Goal: Transaction & Acquisition: Purchase product/service

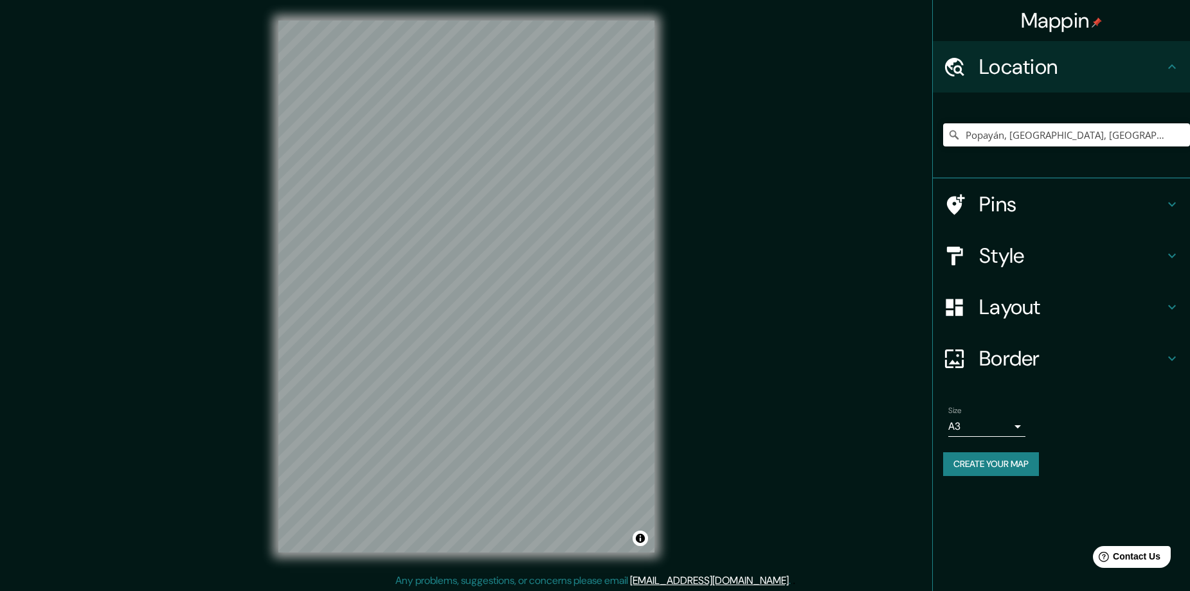
click at [1008, 460] on button "Create your map" at bounding box center [991, 464] width 96 height 24
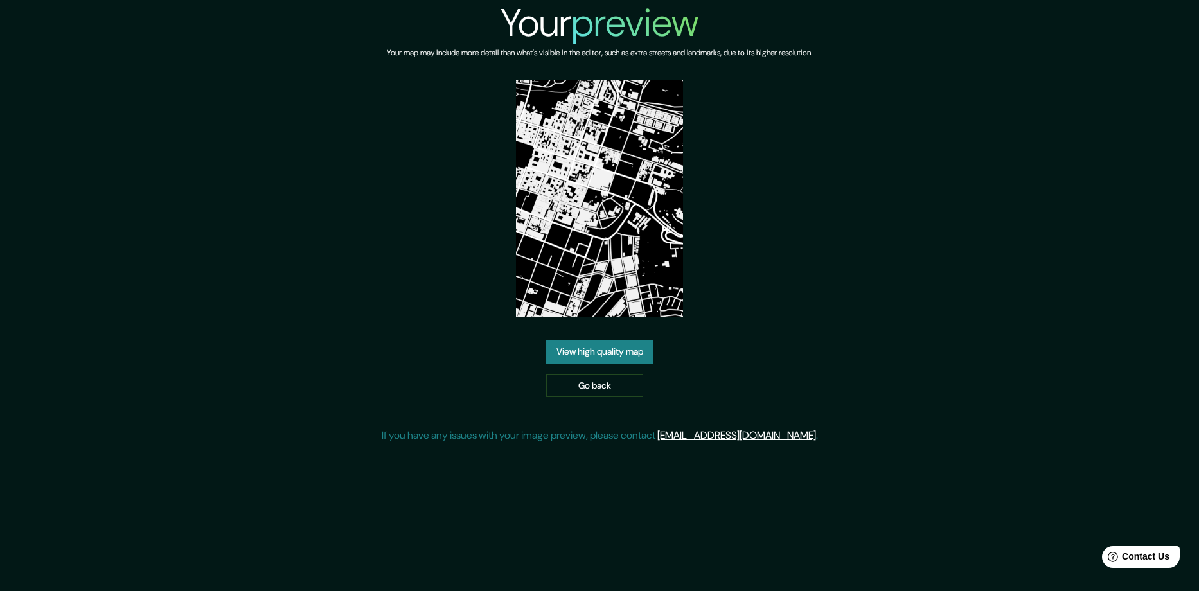
click at [631, 362] on link "View high quality map" at bounding box center [599, 352] width 107 height 24
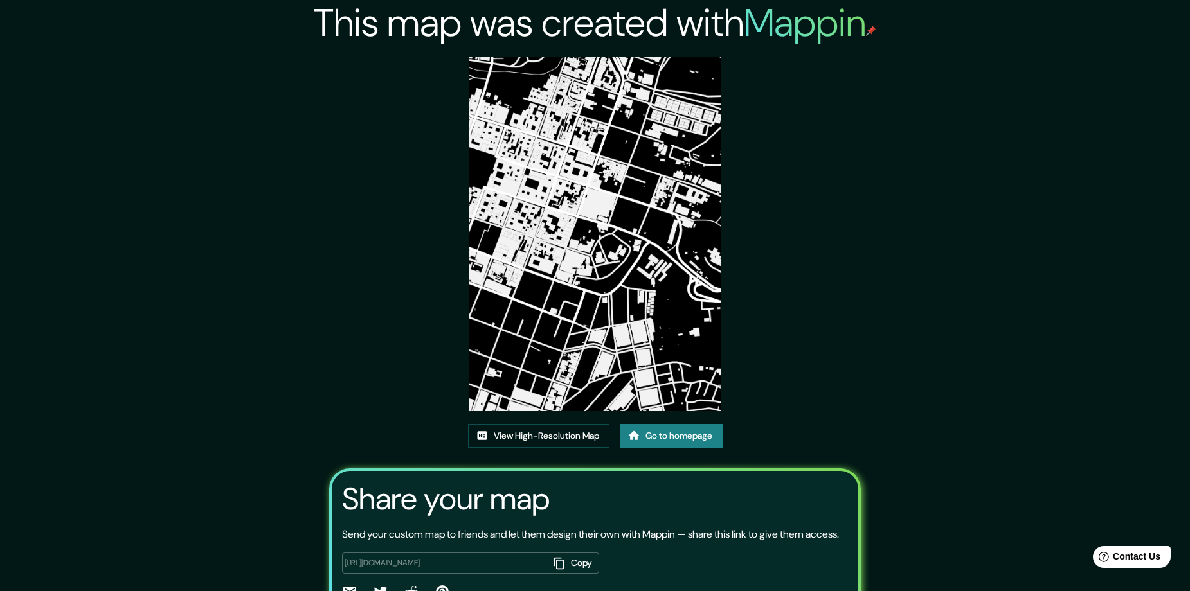
click at [706, 433] on link "Go to homepage" at bounding box center [671, 436] width 103 height 24
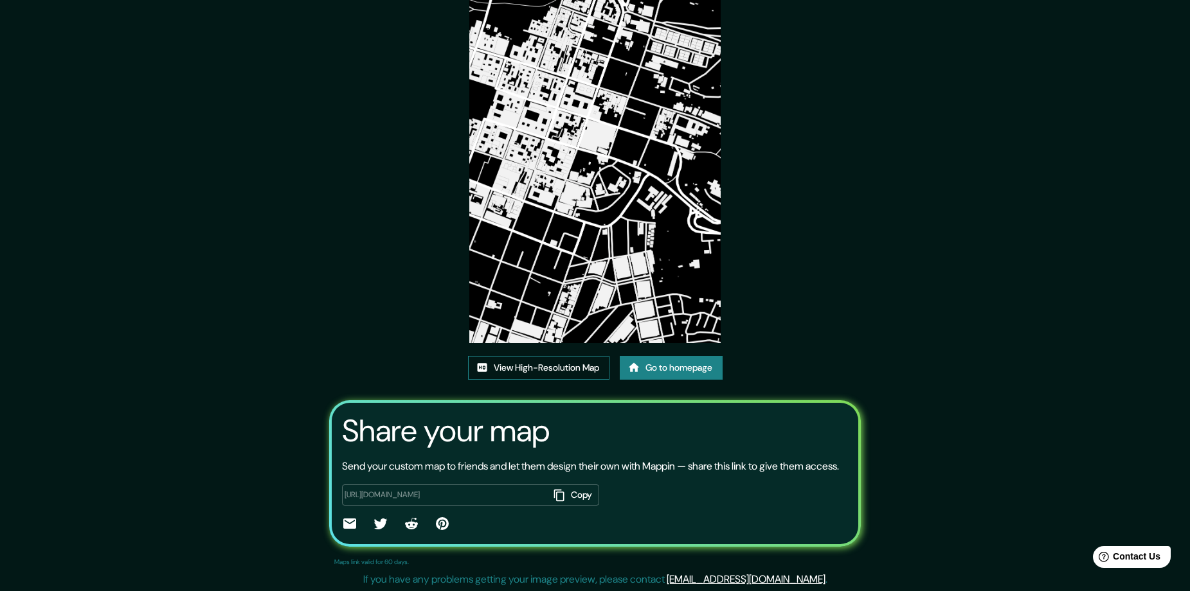
scroll to position [69, 0]
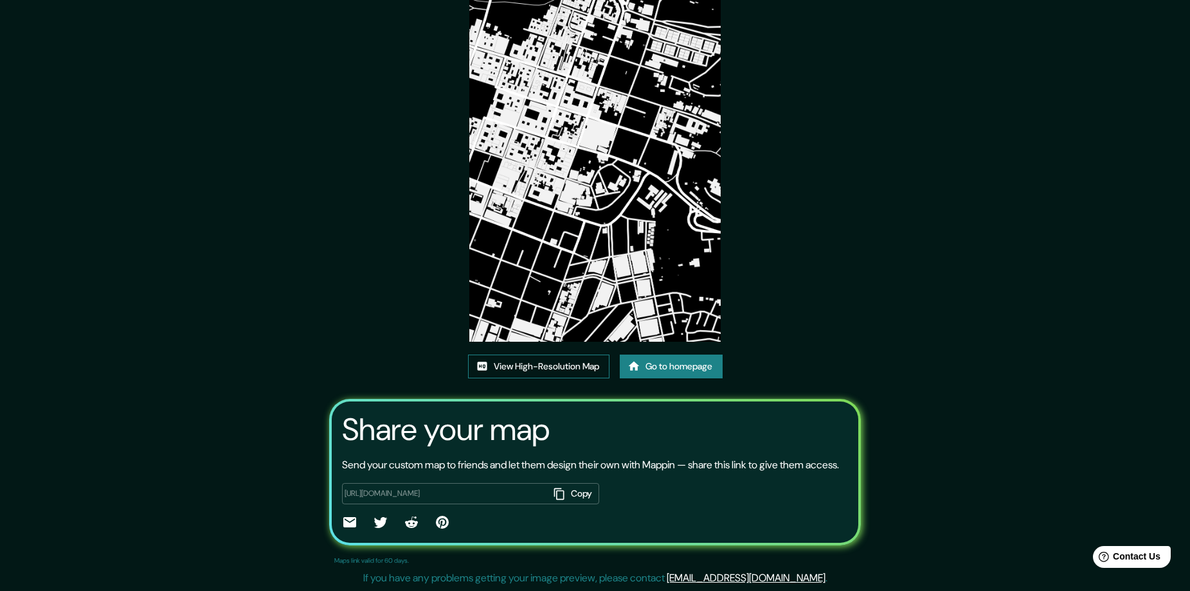
click at [566, 373] on link "View High-Resolution Map" at bounding box center [538, 367] width 141 height 24
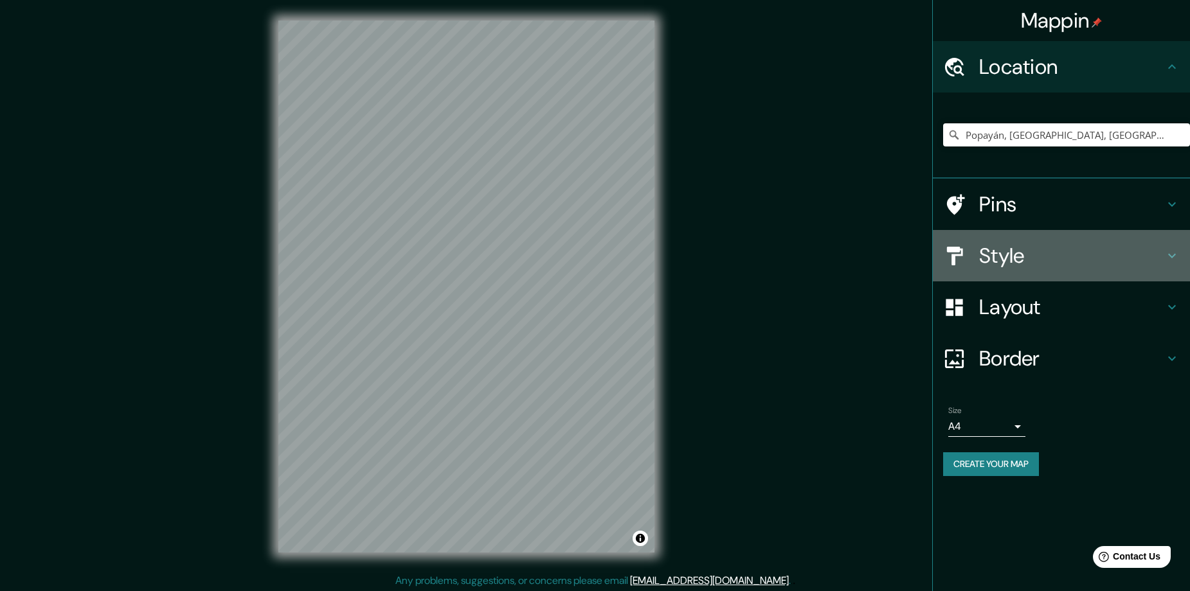
click at [1073, 254] on h4 "Style" at bounding box center [1071, 256] width 185 height 26
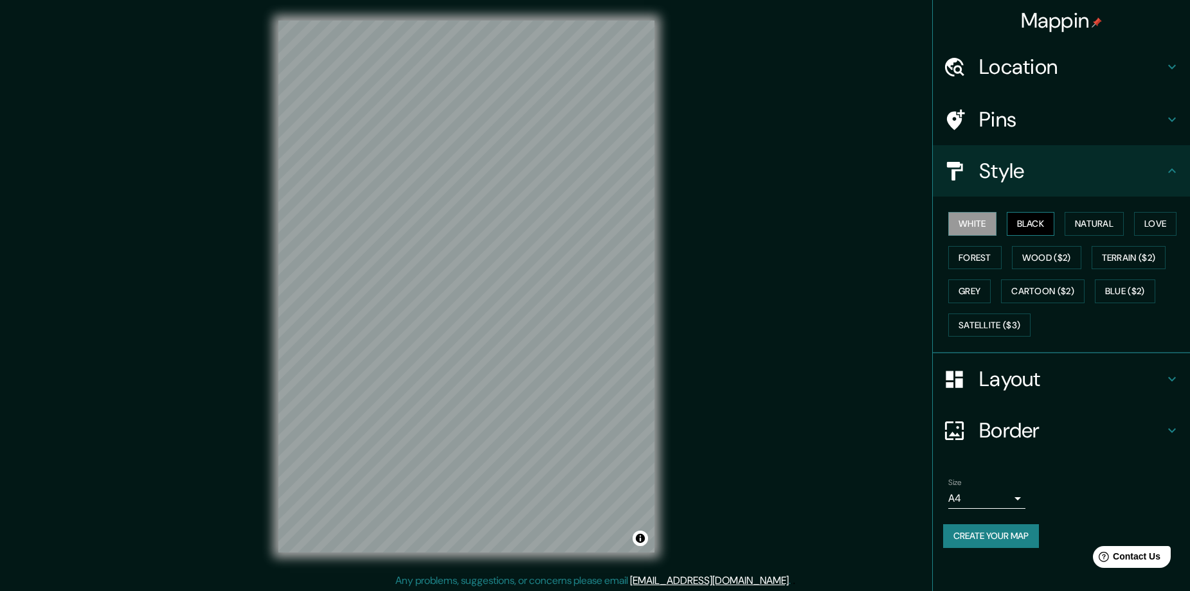
click at [1023, 225] on button "Black" at bounding box center [1031, 224] width 48 height 24
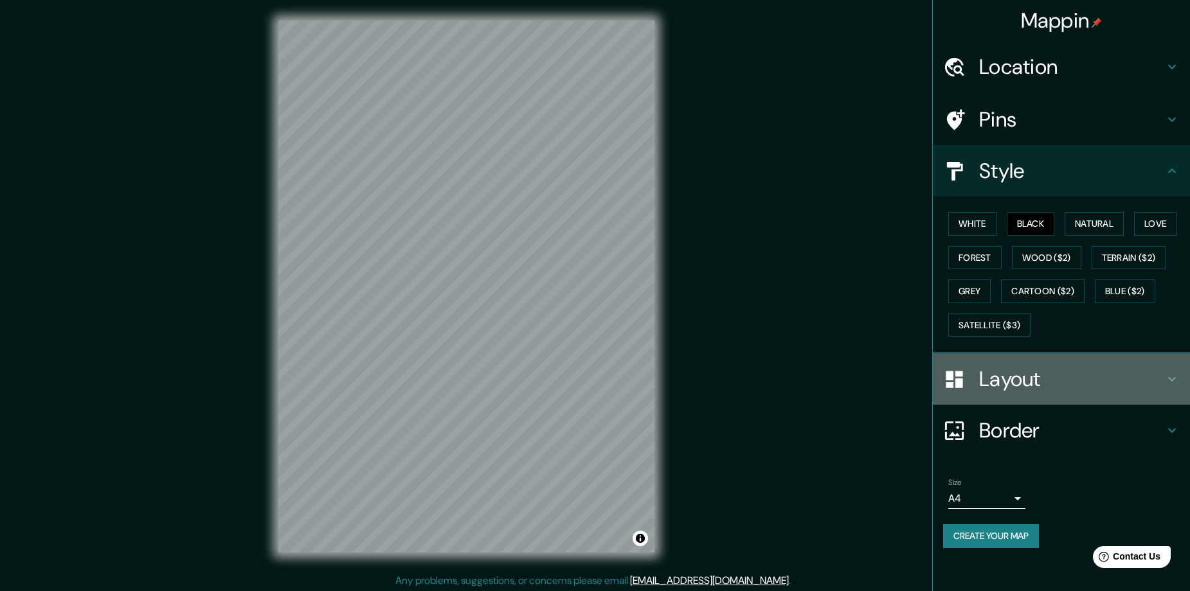
click at [1037, 371] on h4 "Layout" at bounding box center [1071, 379] width 185 height 26
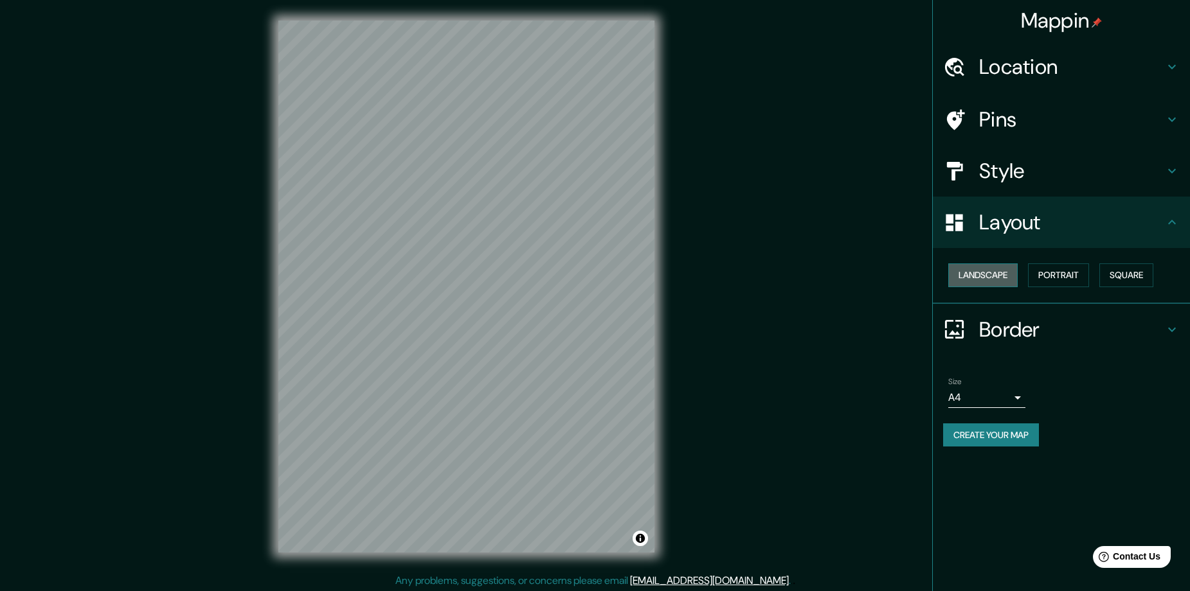
click at [1013, 276] on button "Landscape" at bounding box center [982, 276] width 69 height 24
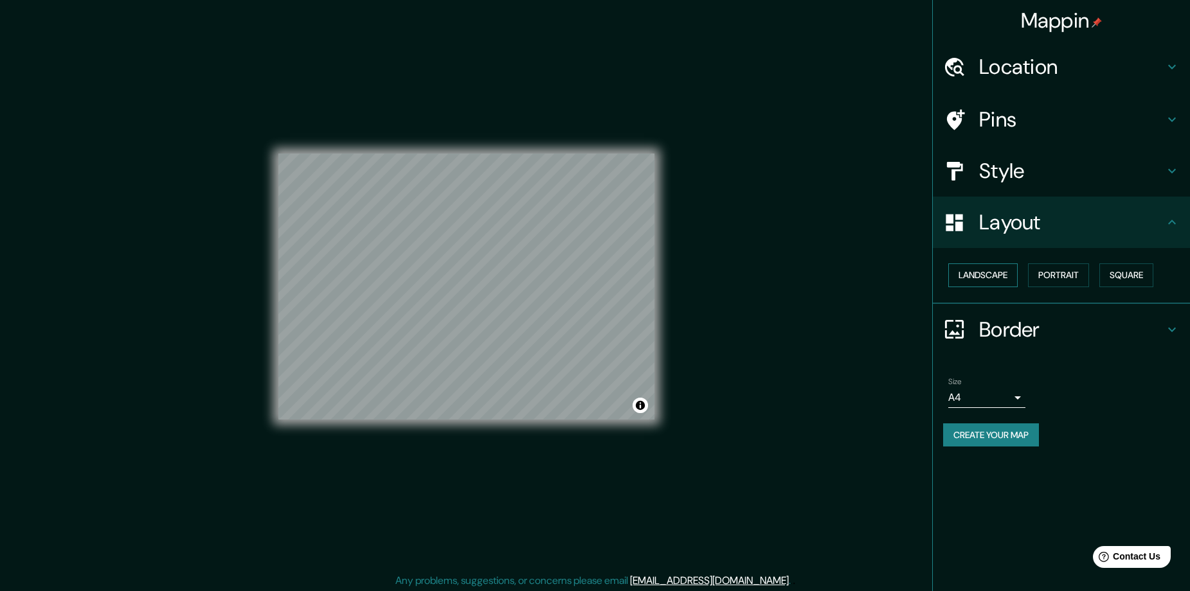
click at [1013, 276] on button "Landscape" at bounding box center [982, 276] width 69 height 24
click at [1085, 277] on button "Portrait" at bounding box center [1058, 276] width 61 height 24
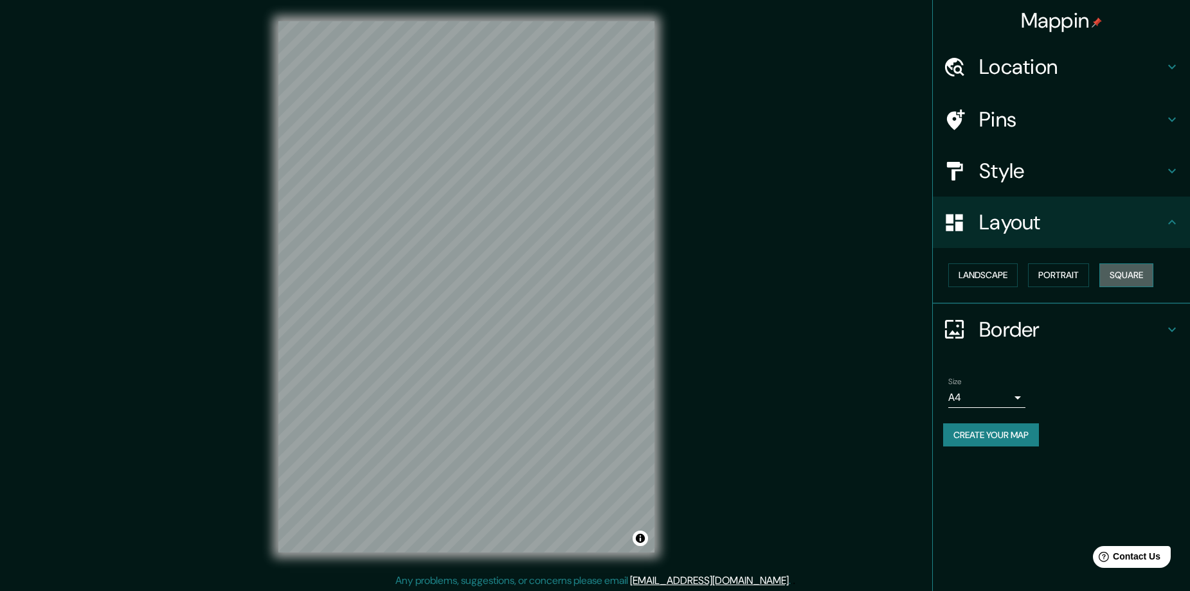
click at [1134, 277] on button "Square" at bounding box center [1126, 276] width 54 height 24
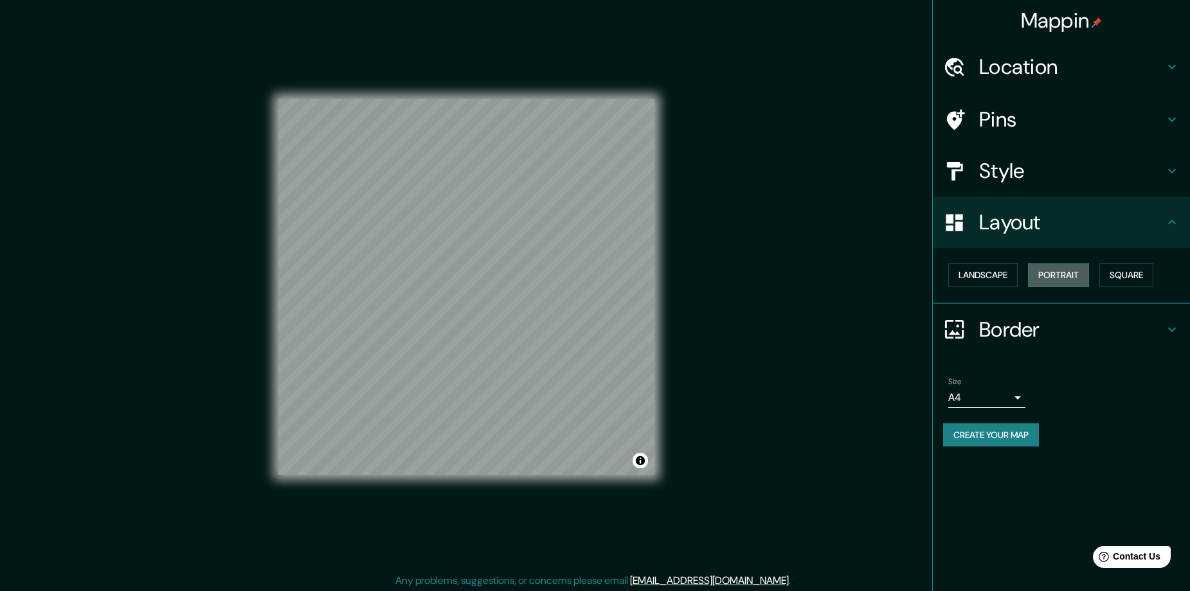
click at [1039, 271] on button "Portrait" at bounding box center [1058, 276] width 61 height 24
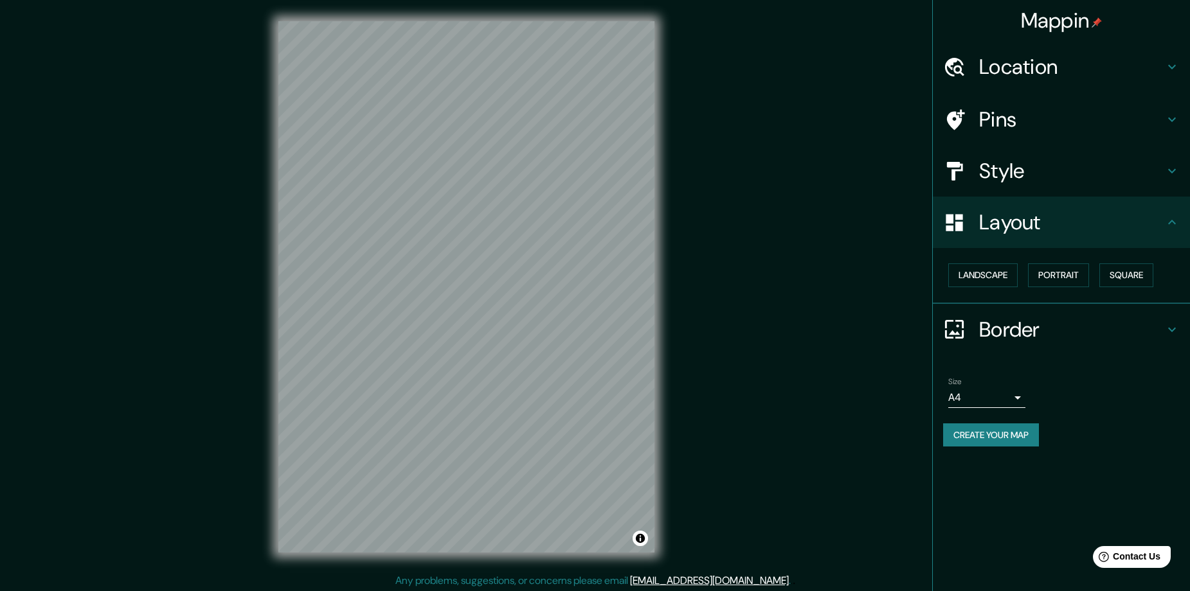
click at [1000, 400] on body "Mappin Location [GEOGRAPHIC_DATA], [GEOGRAPHIC_DATA], [GEOGRAPHIC_DATA] Pins St…" at bounding box center [595, 295] width 1190 height 591
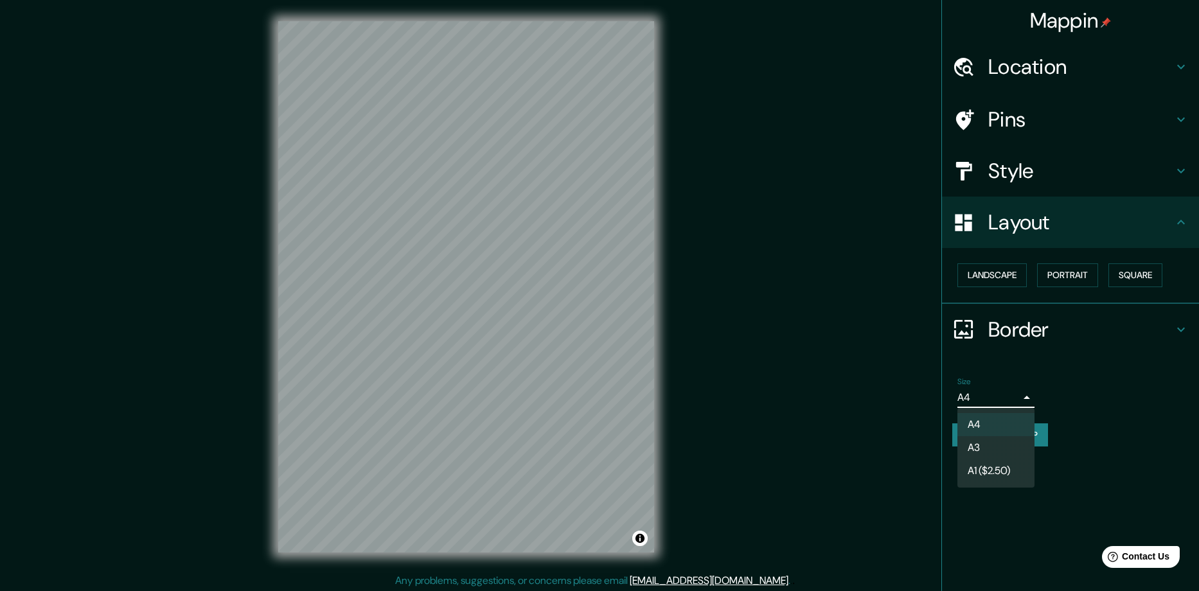
click at [1003, 401] on div at bounding box center [599, 295] width 1199 height 591
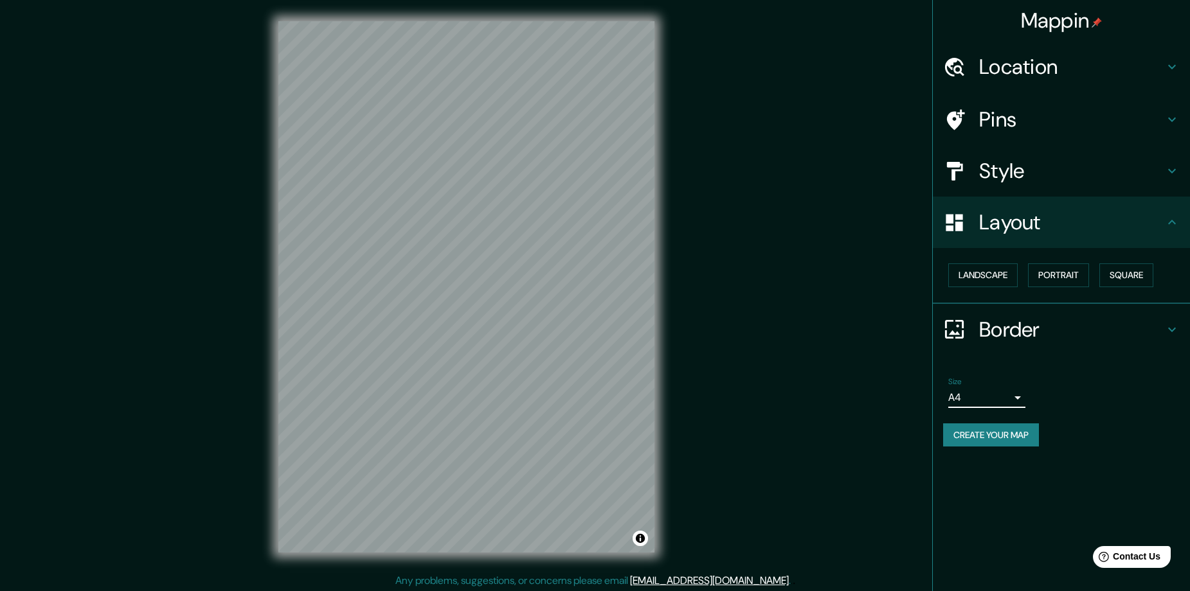
click at [1015, 74] on h4 "Location" at bounding box center [1071, 67] width 185 height 26
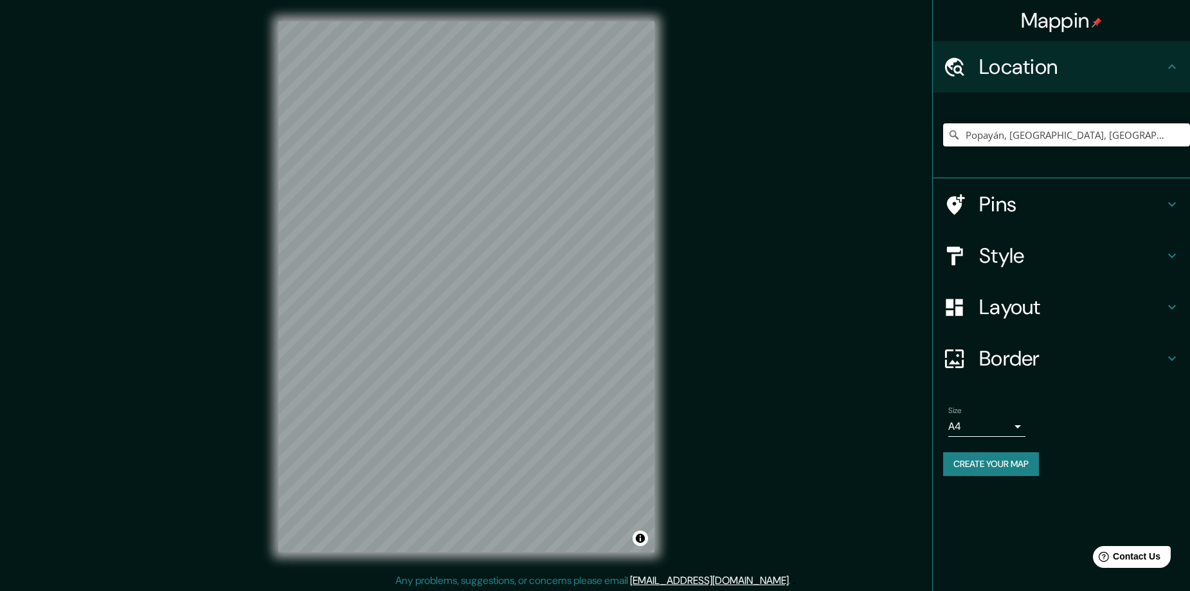
click at [1017, 134] on input "Popayán, [GEOGRAPHIC_DATA], [GEOGRAPHIC_DATA]" at bounding box center [1066, 134] width 247 height 23
click at [1132, 145] on input "Popayán, [GEOGRAPHIC_DATA], [GEOGRAPHIC_DATA]" at bounding box center [1066, 134] width 247 height 23
click at [1140, 133] on input "Popayán, [GEOGRAPHIC_DATA], [GEOGRAPHIC_DATA]" at bounding box center [1066, 134] width 247 height 23
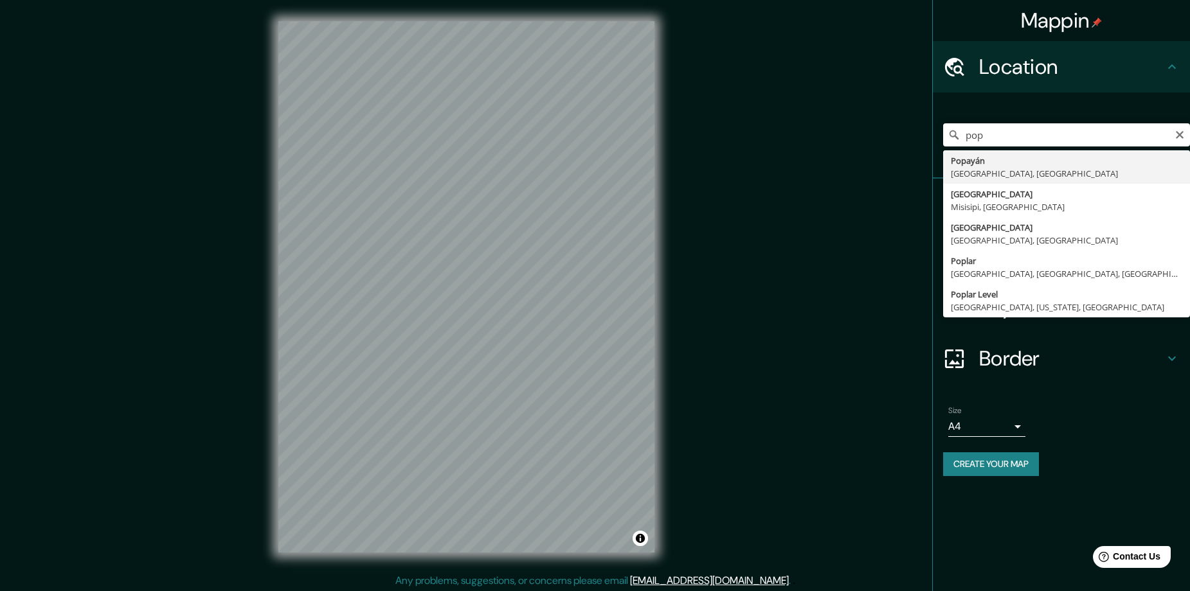
type input "Popayán, [GEOGRAPHIC_DATA], [GEOGRAPHIC_DATA]"
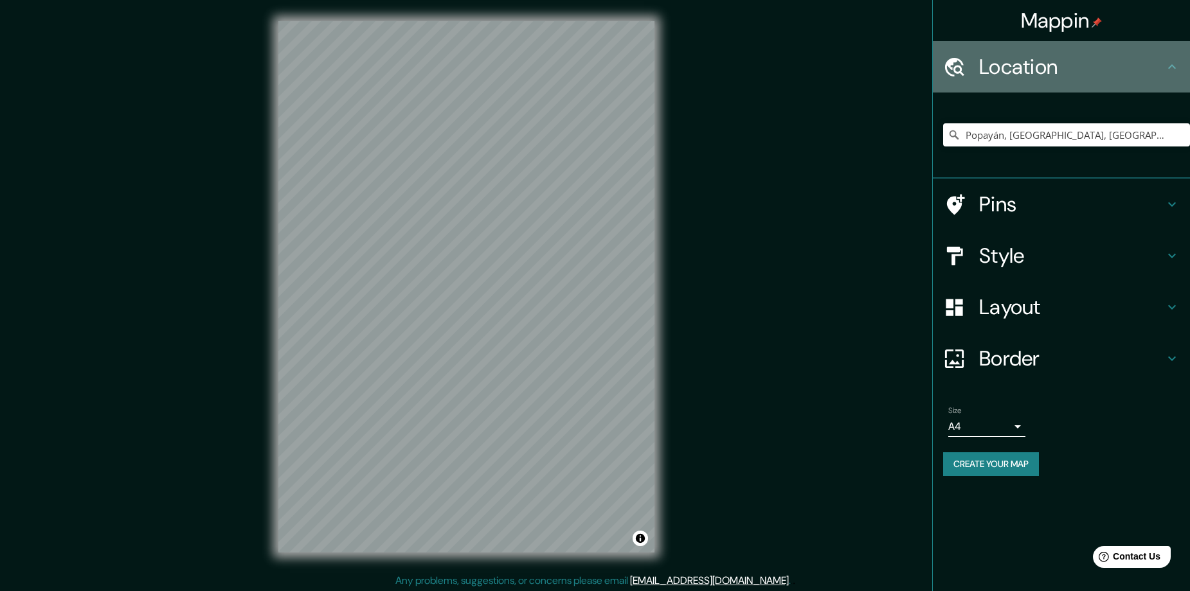
click at [1165, 76] on div "Location" at bounding box center [1061, 66] width 257 height 51
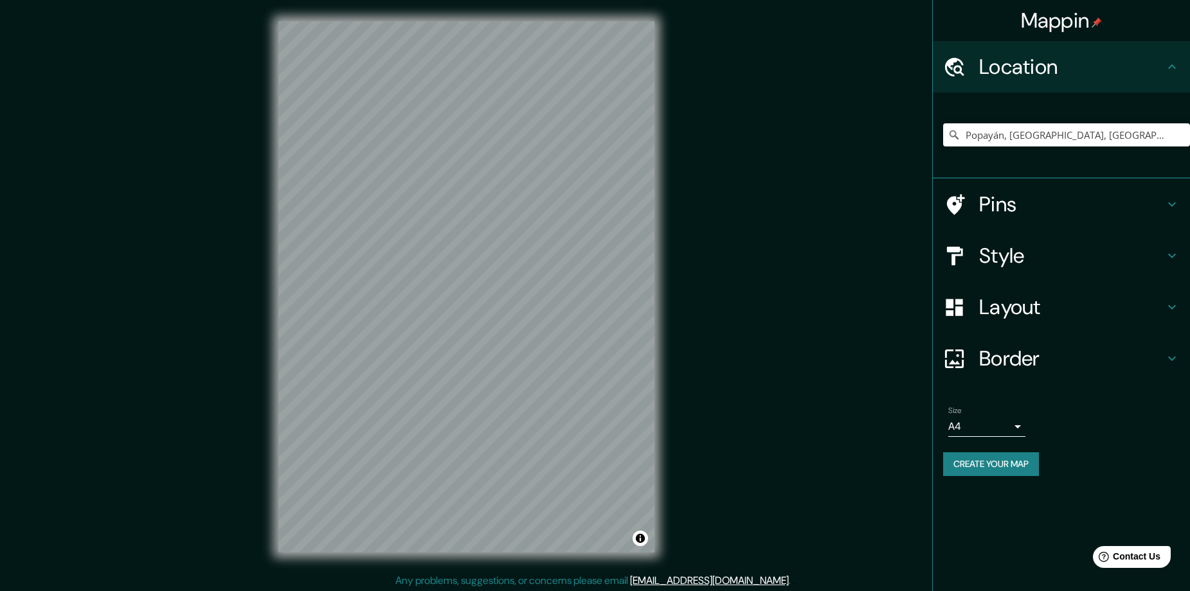
click at [1174, 205] on icon at bounding box center [1172, 204] width 8 height 4
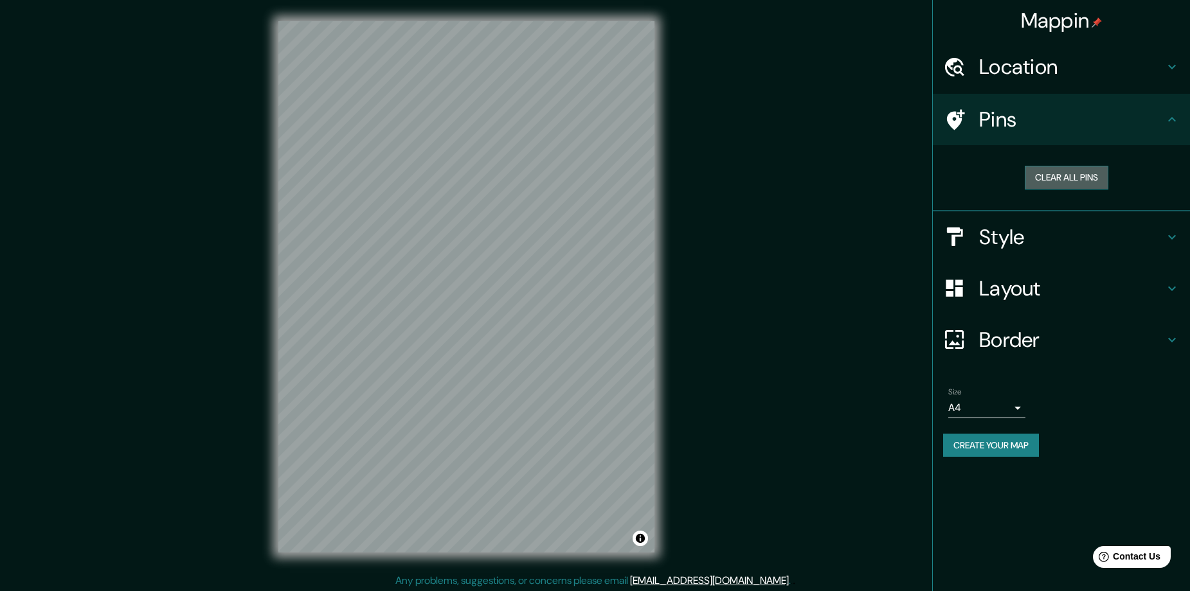
click at [1062, 180] on button "Clear all pins" at bounding box center [1067, 178] width 84 height 24
click at [272, 231] on div "© Mapbox © OpenStreetMap Improve this map" at bounding box center [466, 286] width 417 height 573
click at [672, 270] on div "© Mapbox © OpenStreetMap Improve this map" at bounding box center [466, 286] width 417 height 573
click at [1061, 177] on button "Clear all pins" at bounding box center [1067, 178] width 84 height 24
click at [1057, 177] on button "Clear all pins" at bounding box center [1067, 178] width 84 height 24
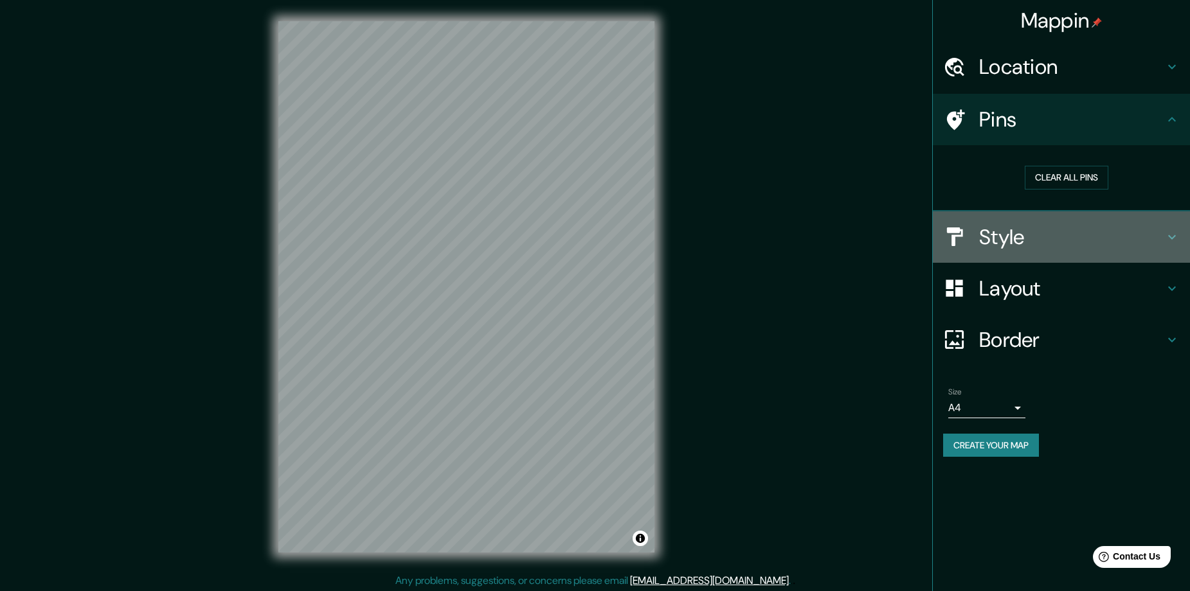
click at [1042, 231] on h4 "Style" at bounding box center [1071, 237] width 185 height 26
